Goal: Task Accomplishment & Management: Complete application form

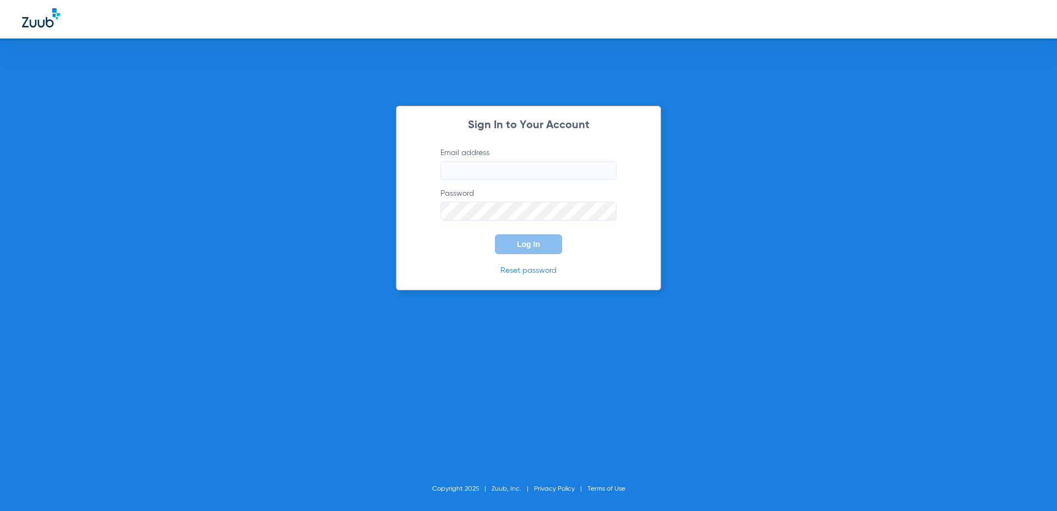
click at [531, 177] on input "Email address" at bounding box center [528, 170] width 176 height 19
type input "[EMAIL_ADDRESS][DOMAIN_NAME]"
click at [512, 245] on button "Log In" at bounding box center [528, 244] width 67 height 20
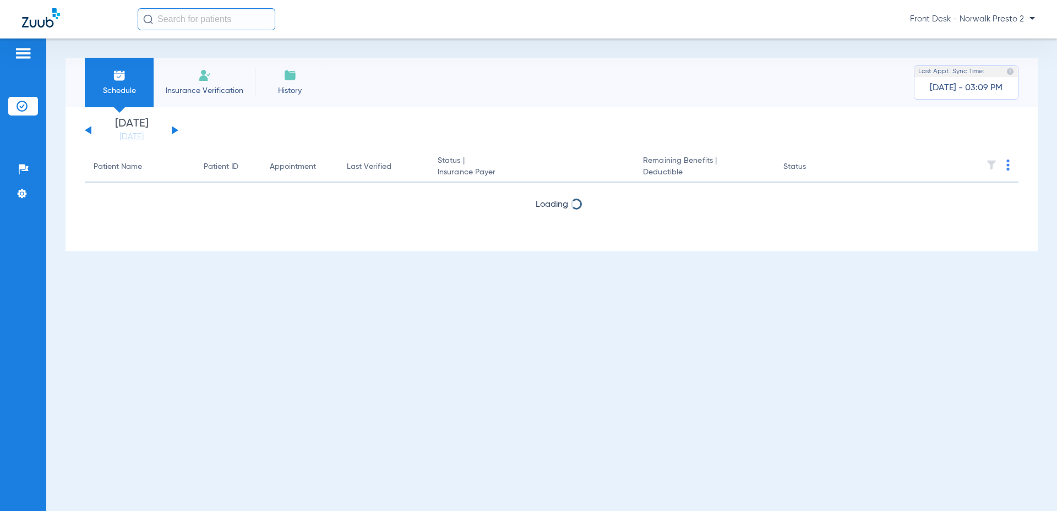
click at [206, 87] on span "Insurance Verification" at bounding box center [204, 90] width 85 height 11
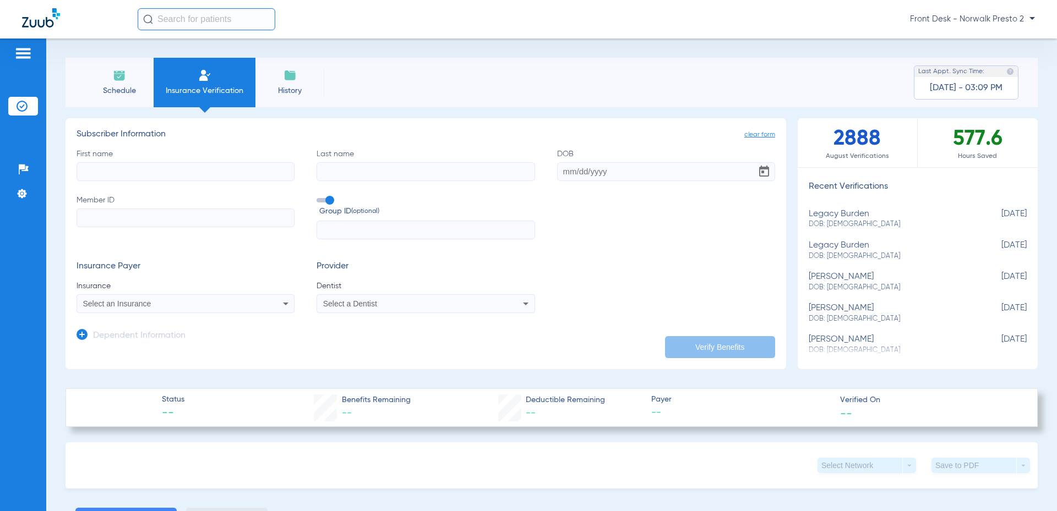
click at [142, 168] on input "First name" at bounding box center [185, 171] width 218 height 19
click at [188, 171] on input "First name Required" at bounding box center [185, 171] width 218 height 19
type input "jasmin"
type input "[PERSON_NAME]"
click at [593, 172] on input "DOB" at bounding box center [666, 171] width 218 height 19
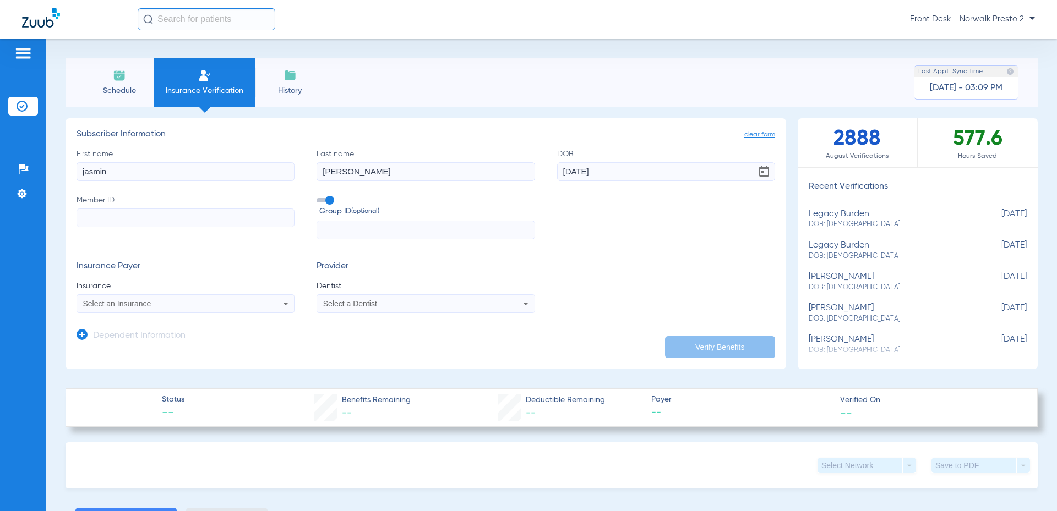
type input "[DATE]"
click at [241, 226] on input "Member ID" at bounding box center [185, 218] width 218 height 19
click at [156, 219] on input "Member ID Required" at bounding box center [185, 218] width 218 height 19
type input "004150780"
click at [150, 303] on span "Select an Insurance" at bounding box center [117, 303] width 68 height 9
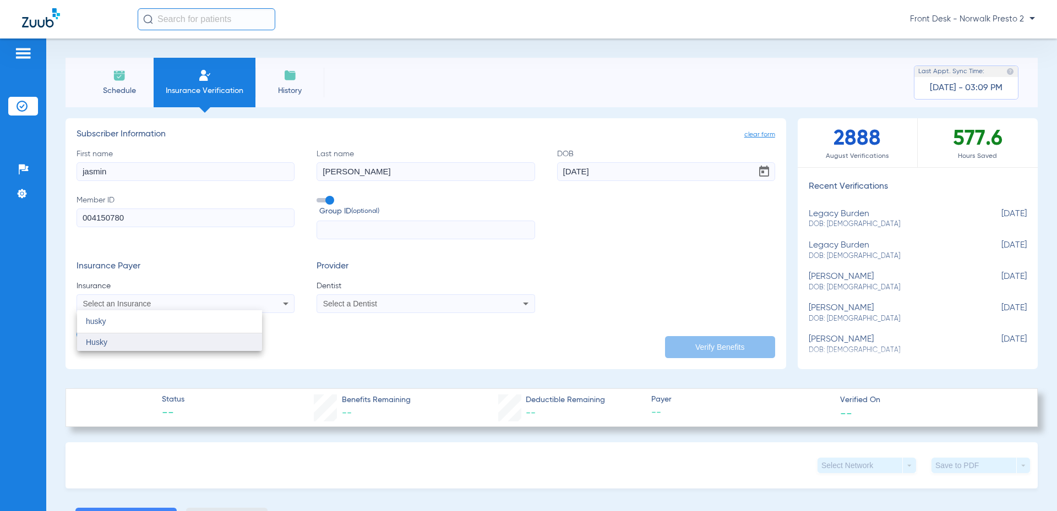
type input "husky"
click at [135, 336] on mat-option "Husky" at bounding box center [169, 342] width 185 height 18
drag, startPoint x: 331, startPoint y: 297, endPoint x: 343, endPoint y: 302, distance: 13.6
click at [331, 297] on mat-select "Select a Dentist" at bounding box center [425, 303] width 218 height 19
click at [384, 301] on div "Select a Dentist" at bounding box center [405, 304] width 165 height 8
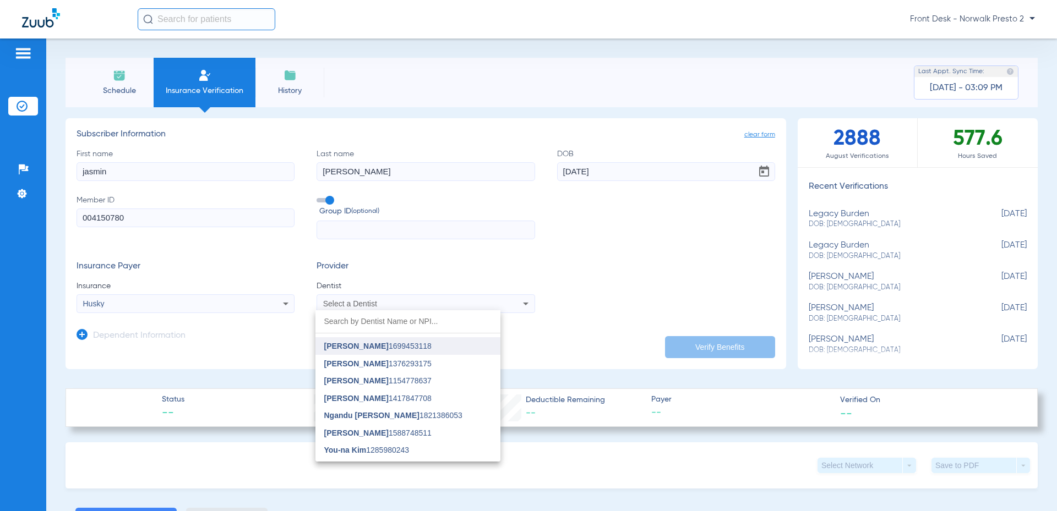
scroll to position [271, 0]
click at [407, 352] on span "Ngandu [PERSON_NAME]" at bounding box center [371, 348] width 95 height 9
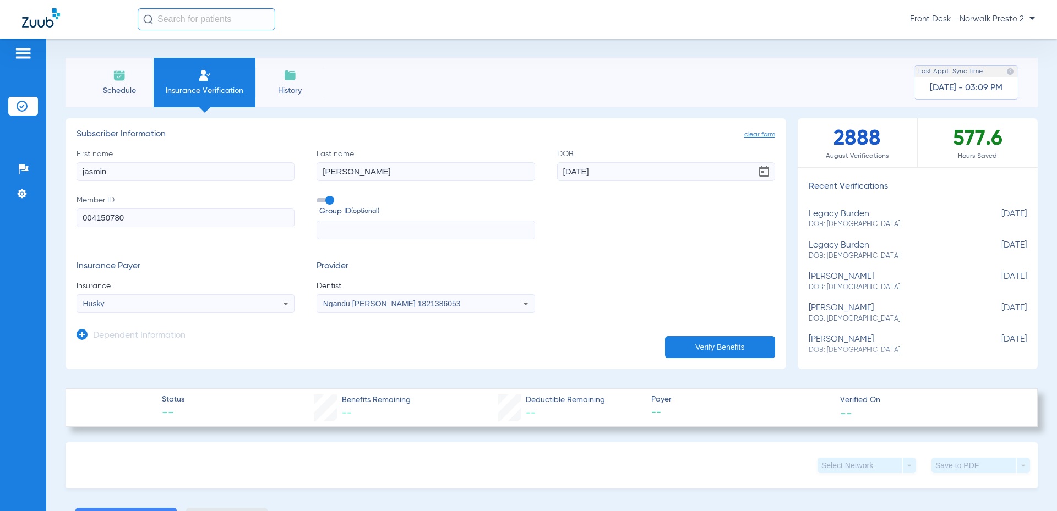
click at [693, 342] on button "Verify Benefits" at bounding box center [720, 347] width 110 height 22
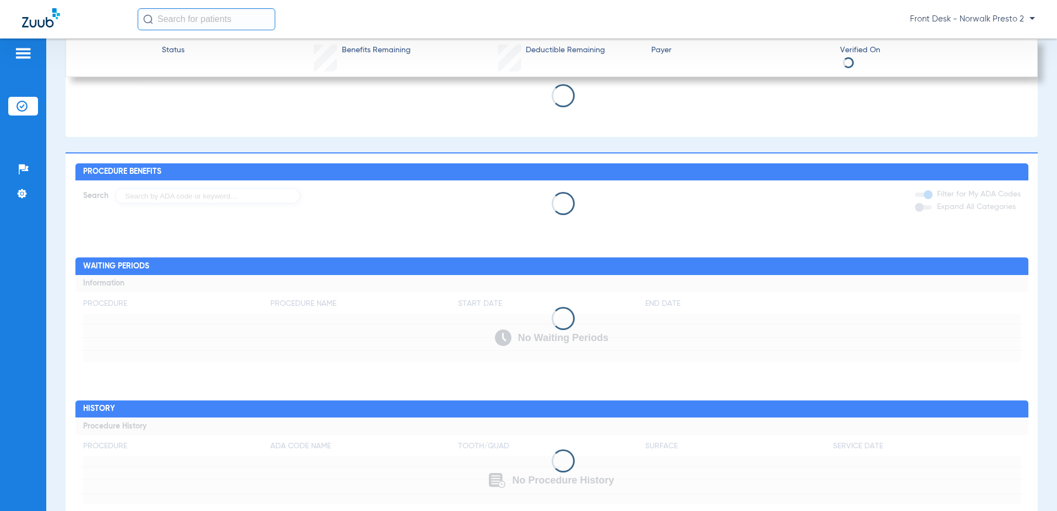
scroll to position [715, 0]
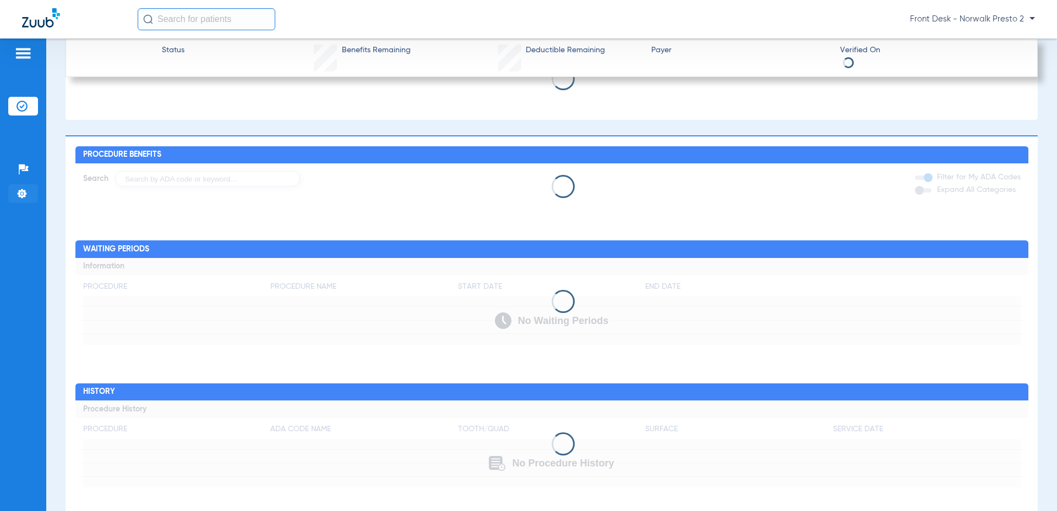
click at [17, 187] on li "Settings" at bounding box center [23, 193] width 30 height 19
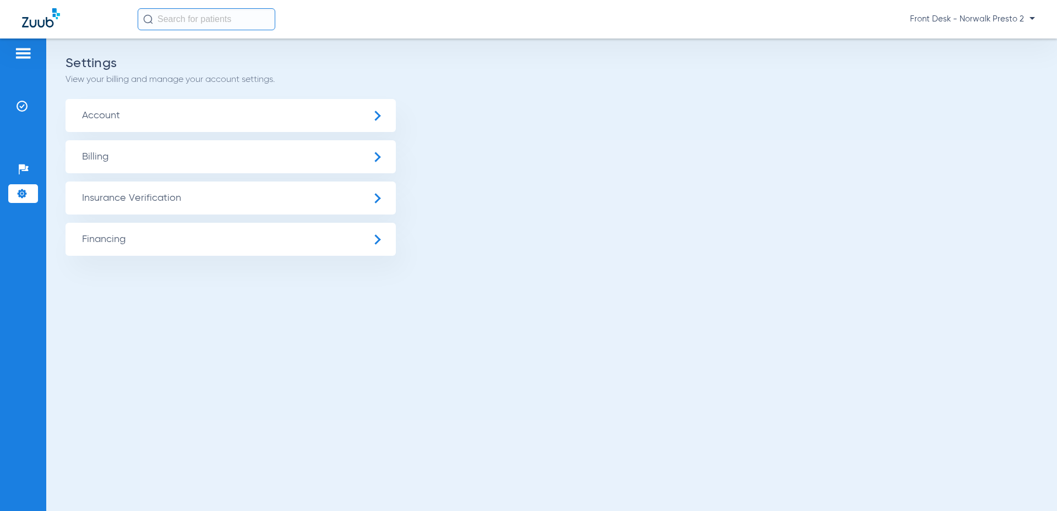
click at [19, 137] on div "Patients Insurance Verification Setup Help Center Settings" at bounding box center [23, 294] width 46 height 511
click at [23, 112] on li "Insurance Verification" at bounding box center [23, 106] width 30 height 19
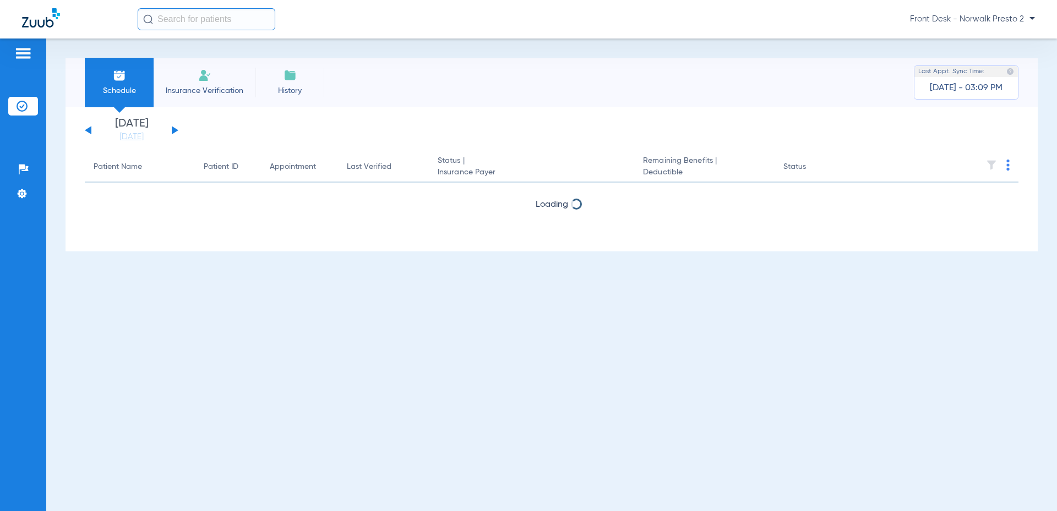
click at [182, 65] on li "Insurance Verification" at bounding box center [205, 83] width 102 height 50
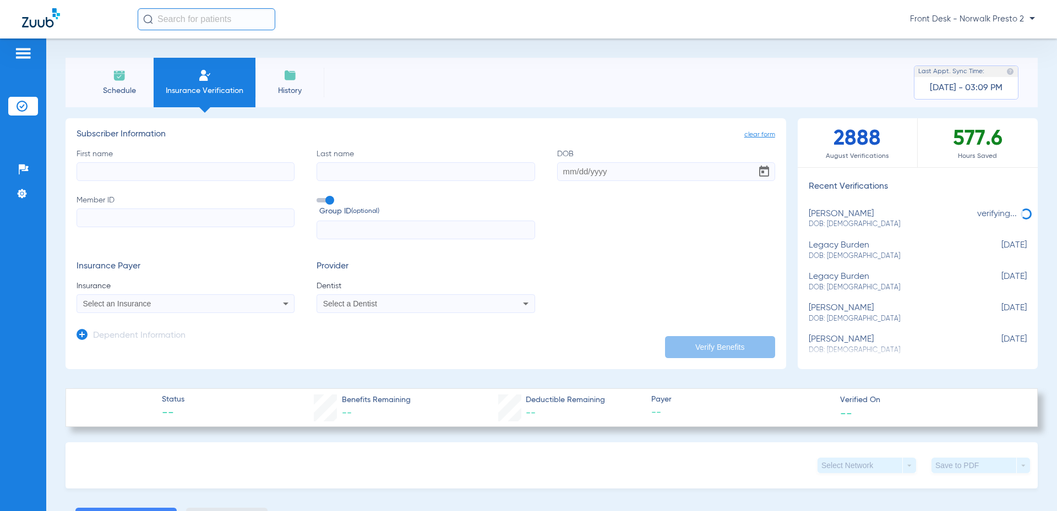
click at [176, 170] on input "First name" at bounding box center [185, 171] width 218 height 19
click at [896, 220] on span "DOB: [DEMOGRAPHIC_DATA]" at bounding box center [889, 225] width 163 height 10
type input "jasmin"
type input "[PERSON_NAME]"
type input "[DATE]"
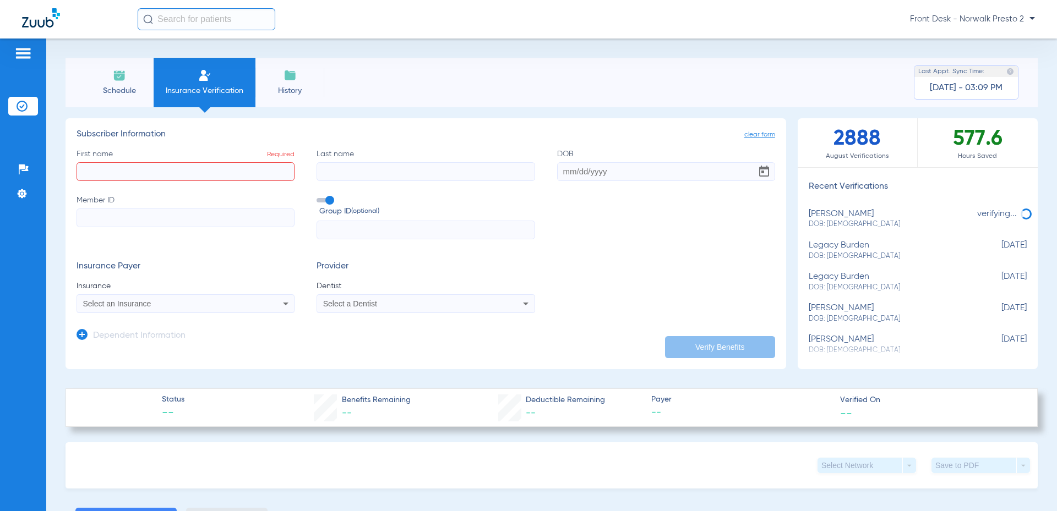
type input "004150780"
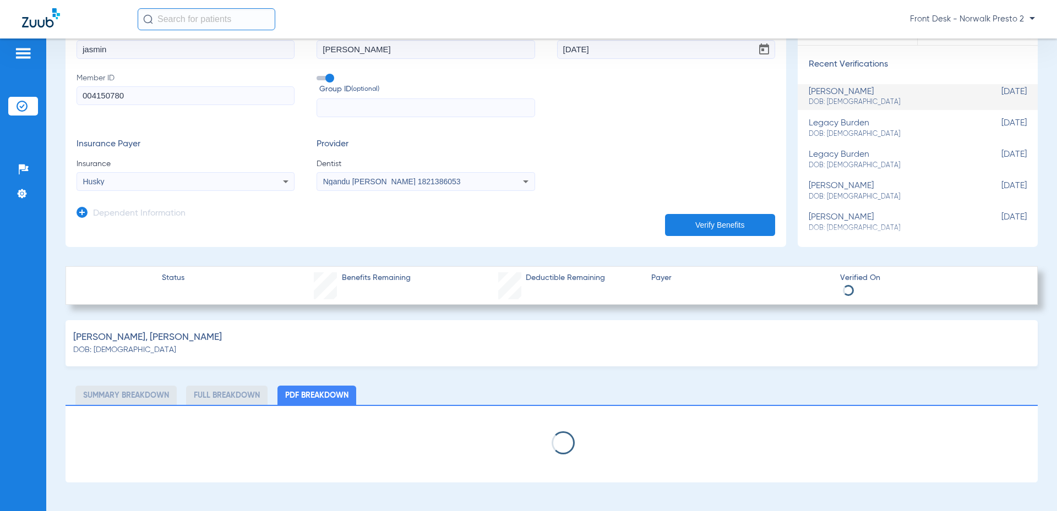
select select "page-width"
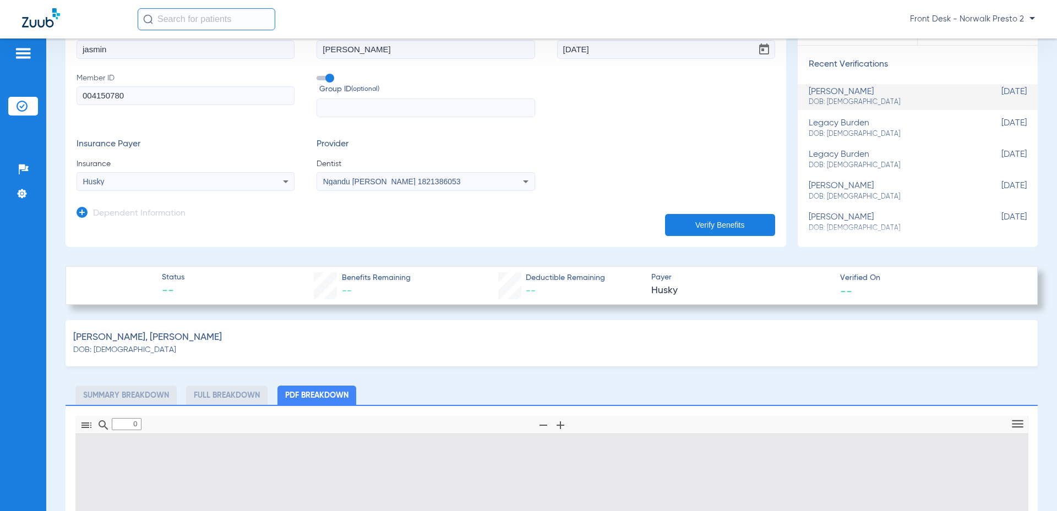
scroll to position [220, 0]
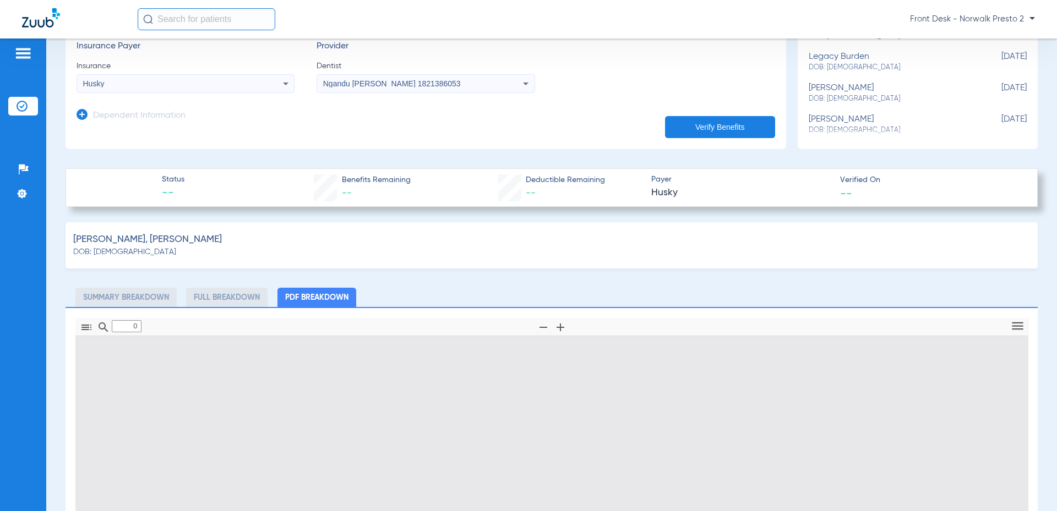
type input "1"
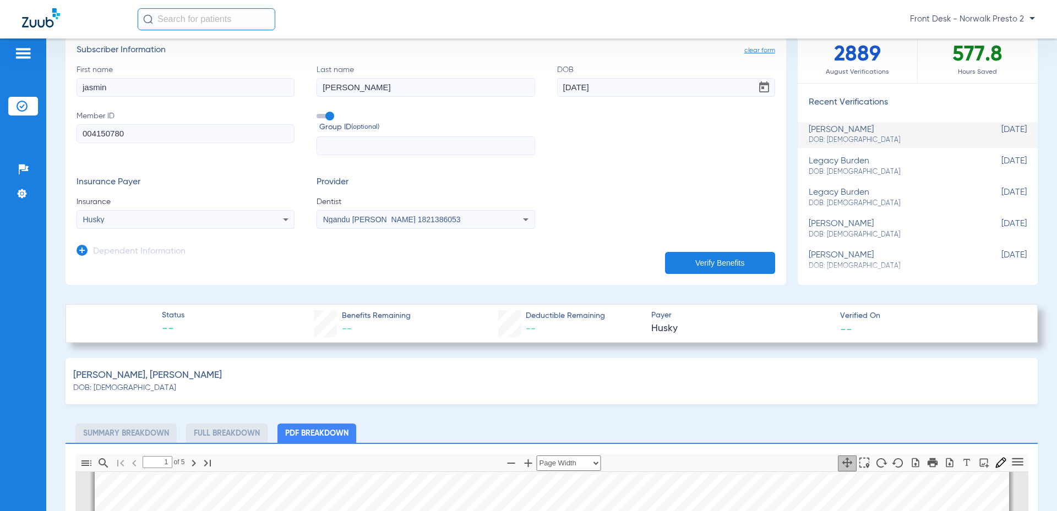
scroll to position [0, 0]
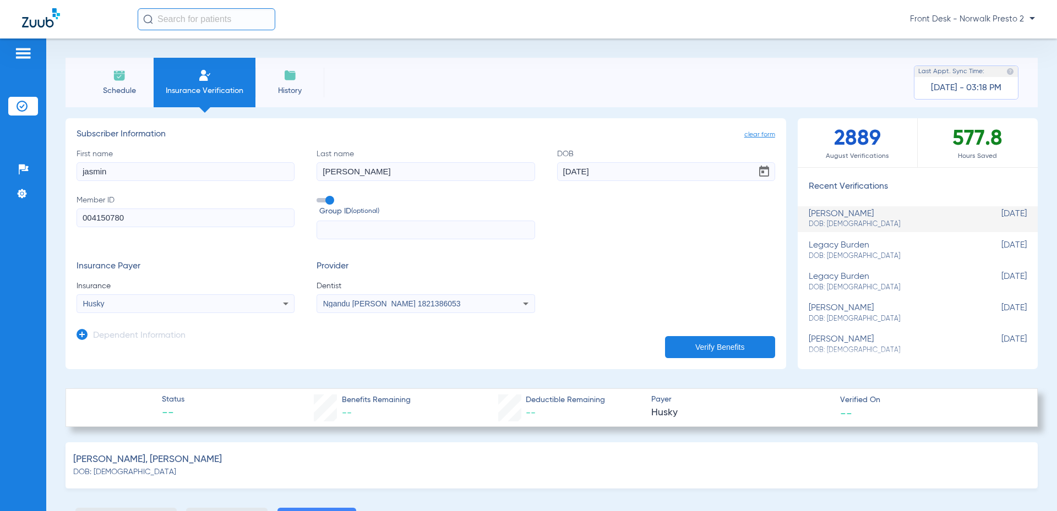
drag, startPoint x: 739, startPoint y: 138, endPoint x: 715, endPoint y: 146, distance: 25.1
click at [744, 138] on span "clear form" at bounding box center [759, 134] width 31 height 11
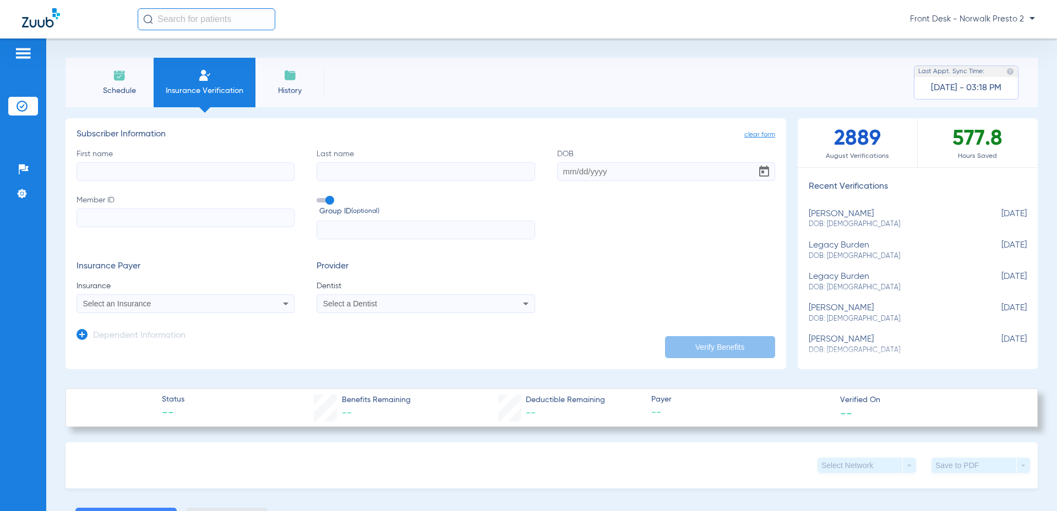
click at [158, 172] on input "First name" at bounding box center [185, 171] width 218 height 19
type input "[PERSON_NAME]"
click at [431, 170] on input "Last name" at bounding box center [425, 171] width 218 height 19
type input "[PERSON_NAME]"
type input "[DATE]"
